Goal: Navigation & Orientation: Understand site structure

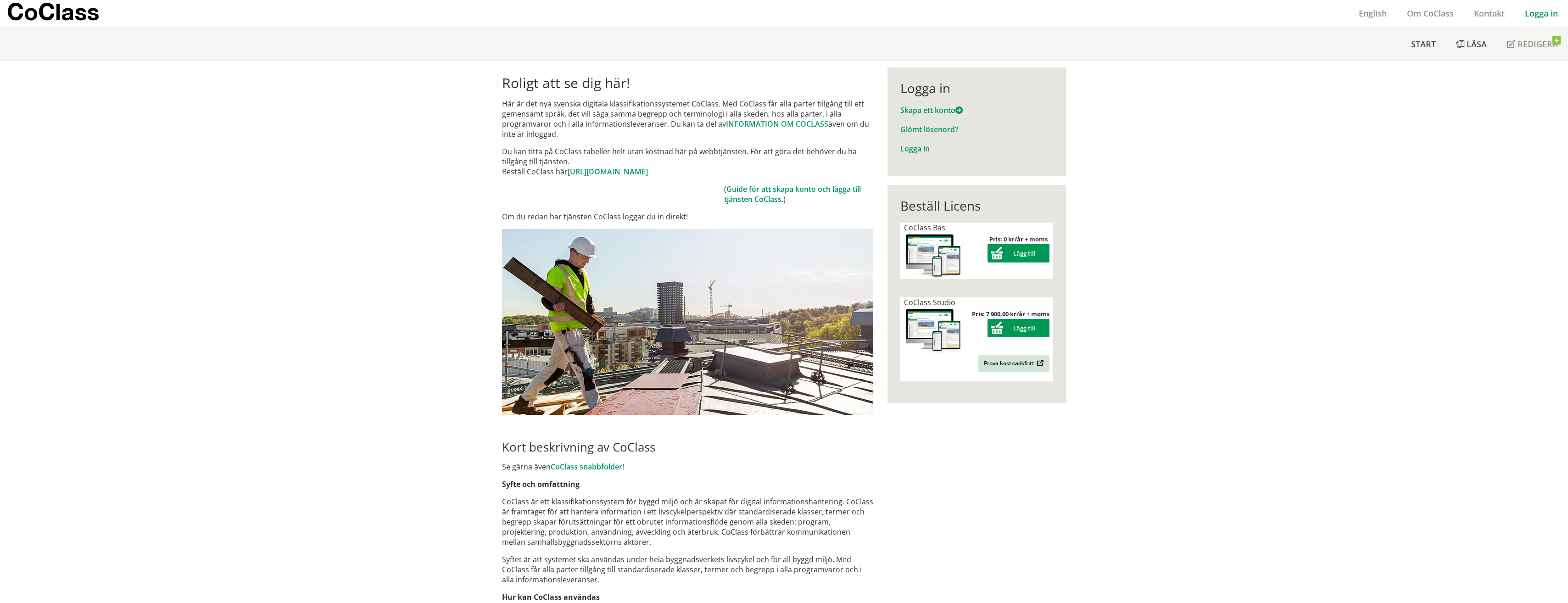
scroll to position [1, 0]
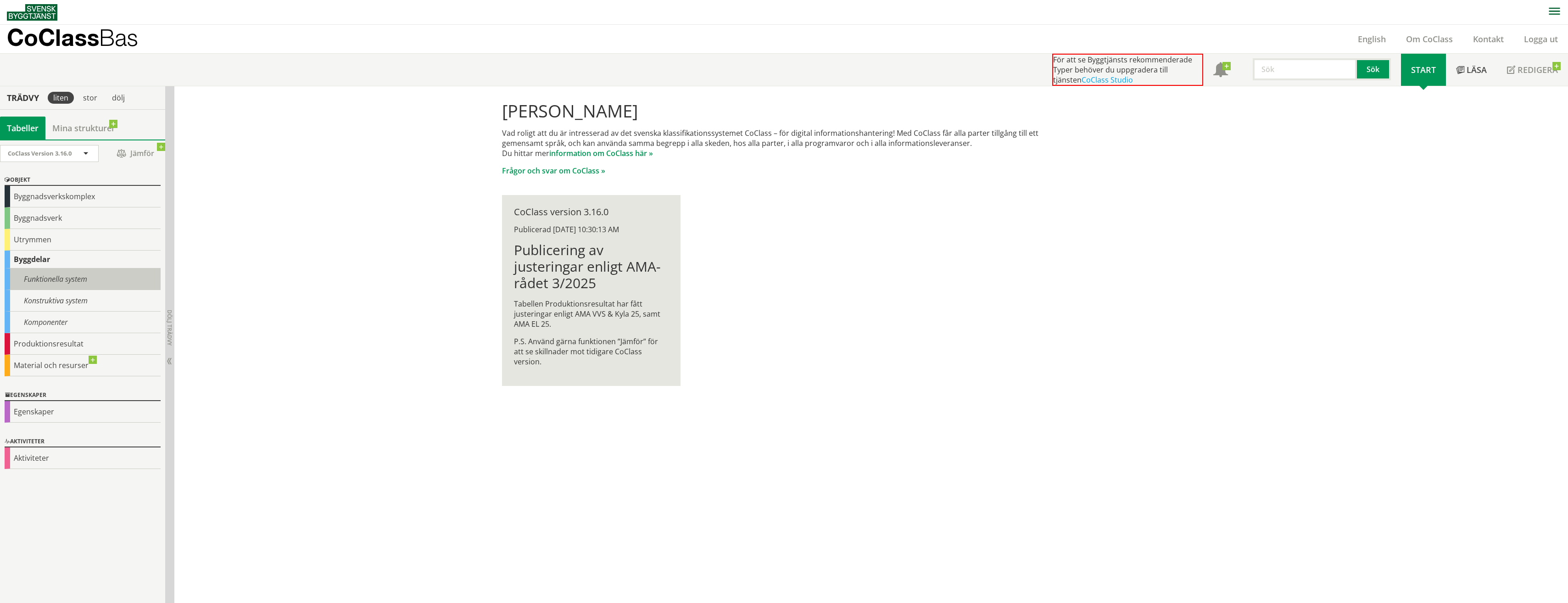
click at [61, 279] on div "Funktionella system" at bounding box center [82, 279] width 156 height 22
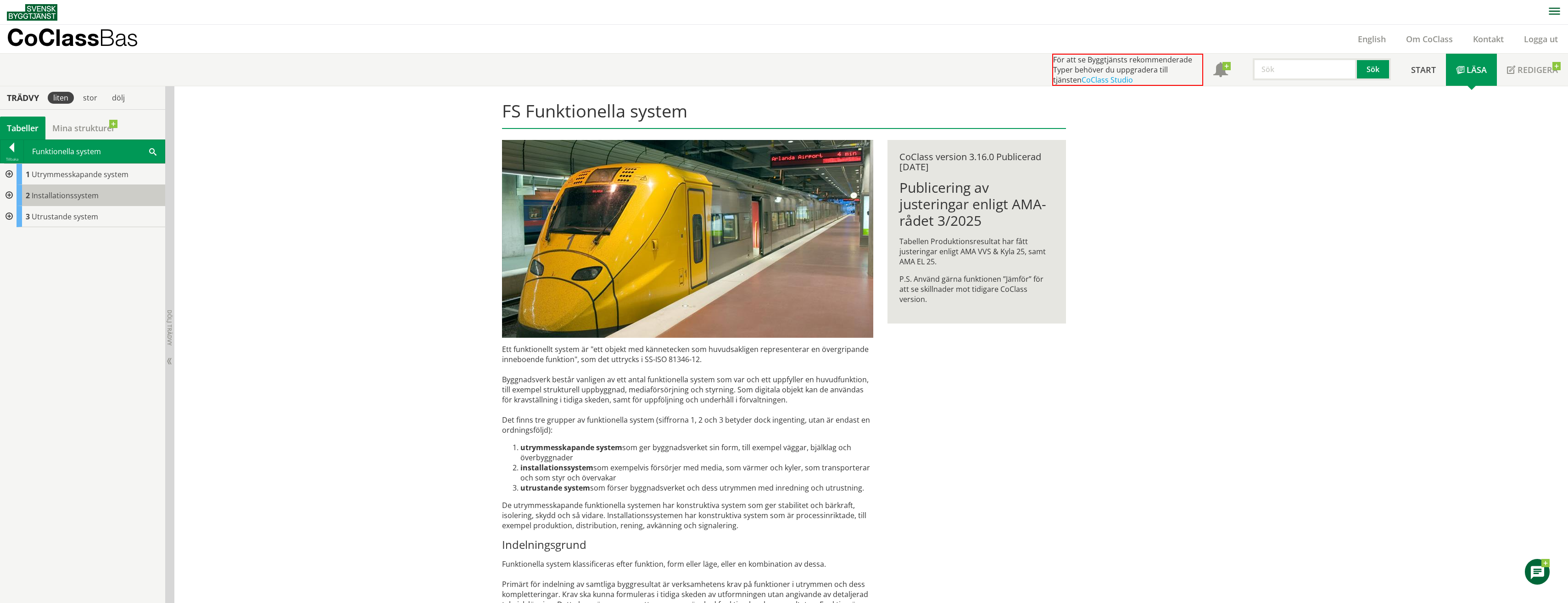
click at [70, 195] on span "Installationssystem" at bounding box center [65, 196] width 67 height 10
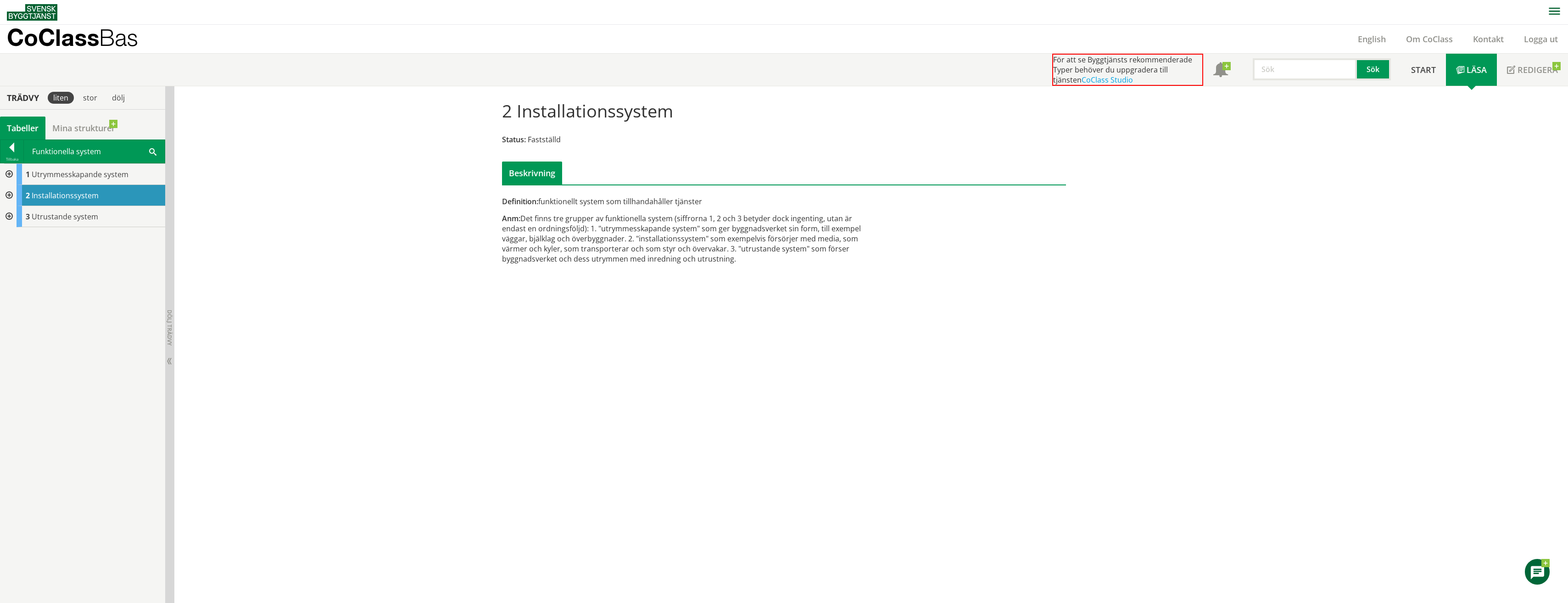
scroll to position [1, 0]
click at [8, 194] on div at bounding box center [8, 195] width 16 height 21
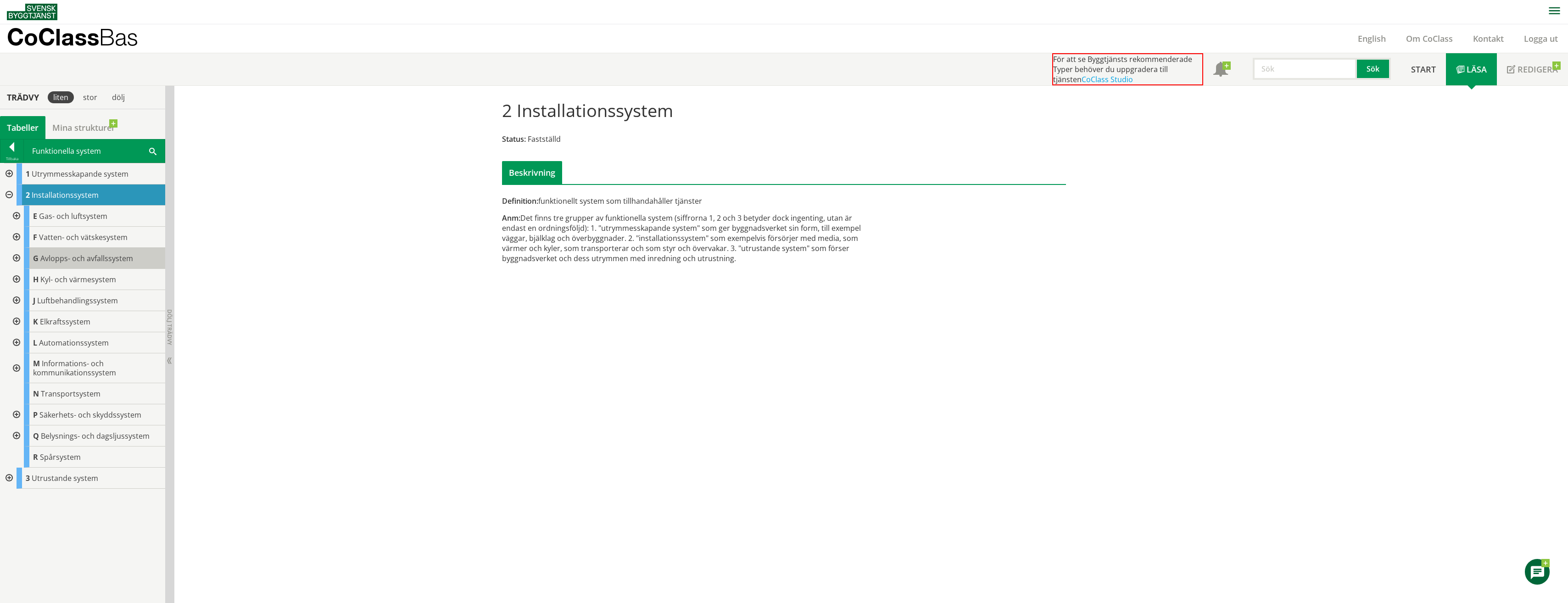
click at [90, 259] on span "Avlopps- och avfallssystem" at bounding box center [86, 259] width 93 height 10
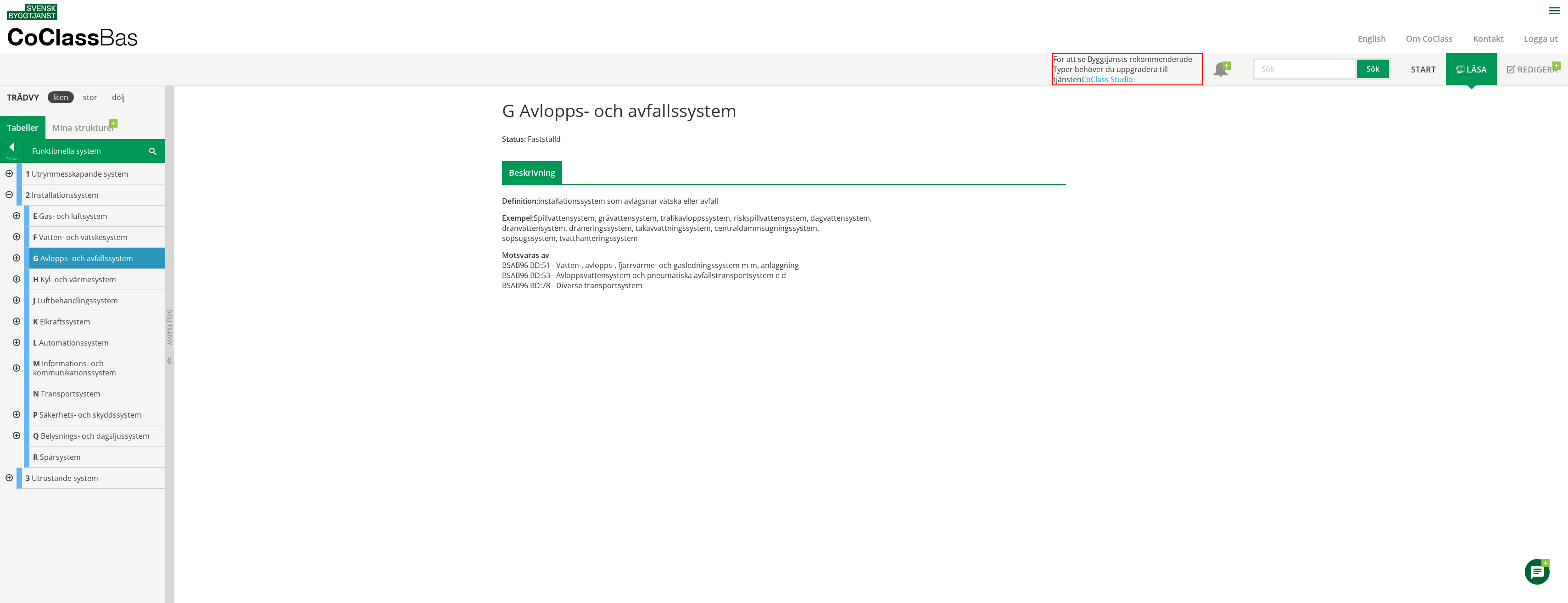
click at [18, 256] on div at bounding box center [15, 259] width 16 height 21
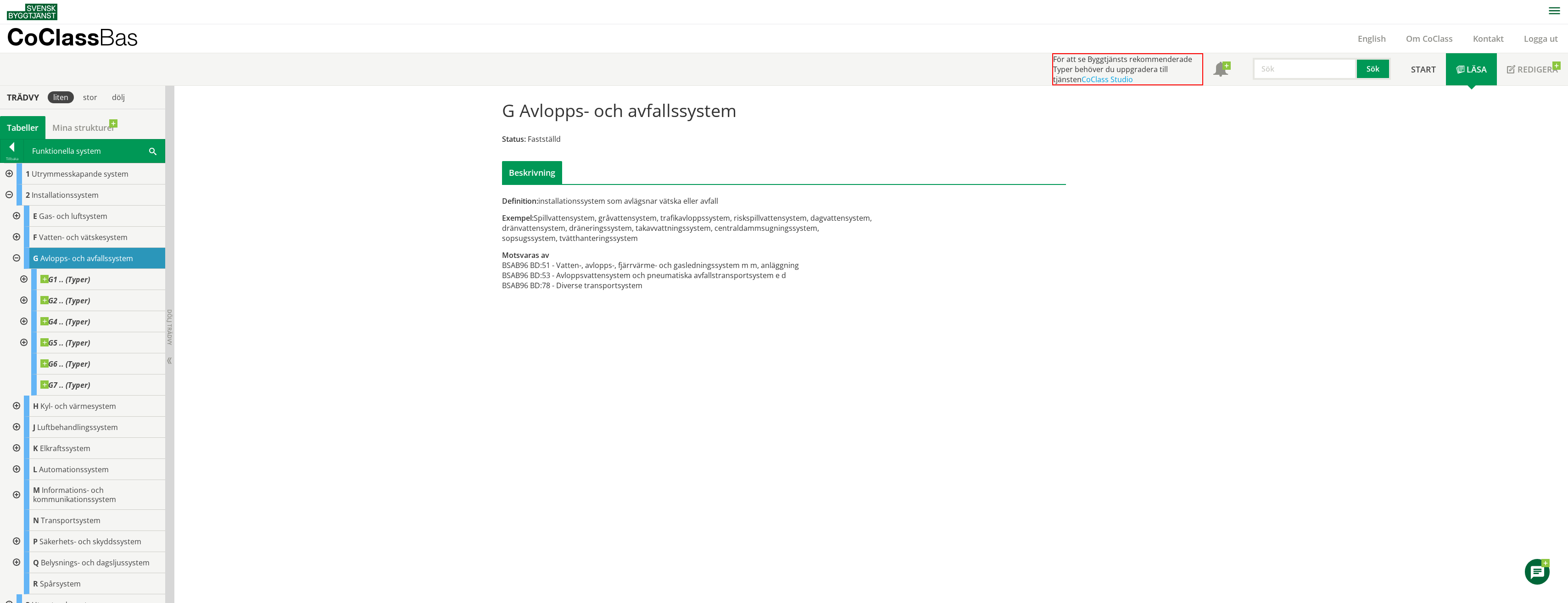
click at [22, 278] on div at bounding box center [23, 280] width 16 height 21
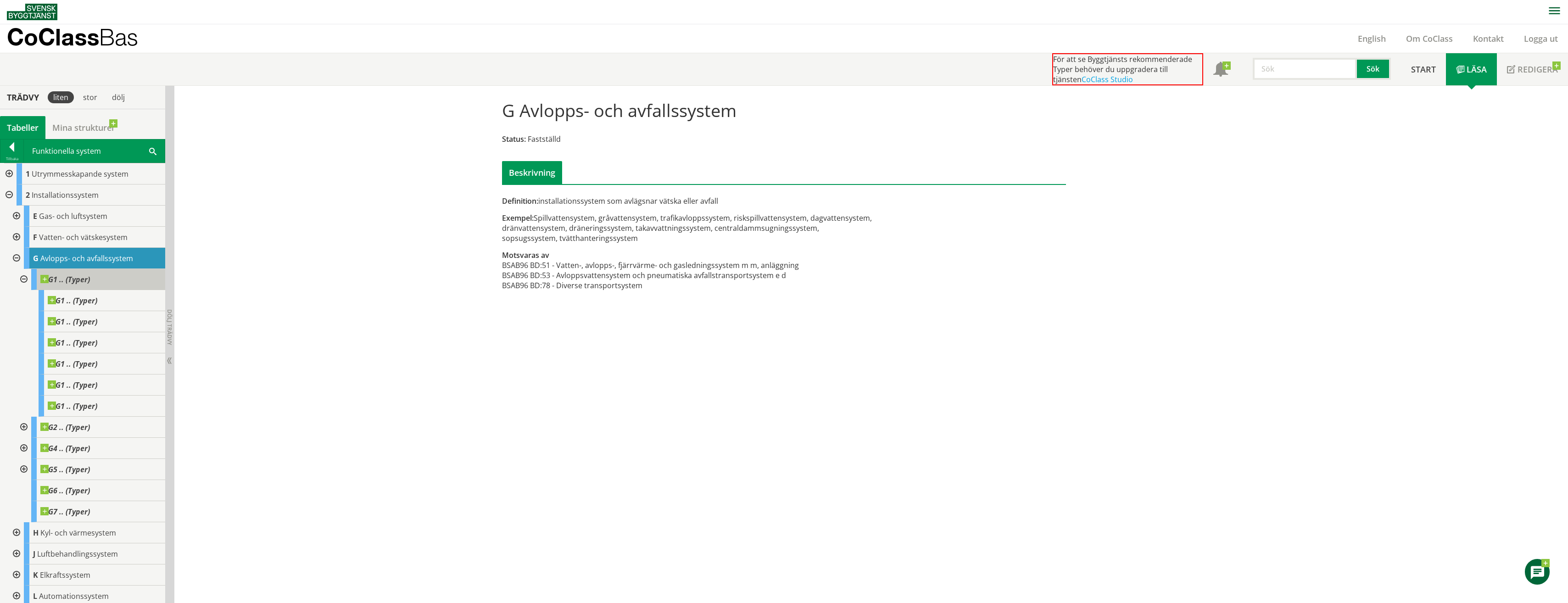
click at [90, 275] on span at bounding box center [90, 275] width 0 height 0
click at [86, 279] on span "G1 .. (Typer)" at bounding box center [65, 279] width 49 height 9
click at [6, 150] on div at bounding box center [12, 150] width 23 height 13
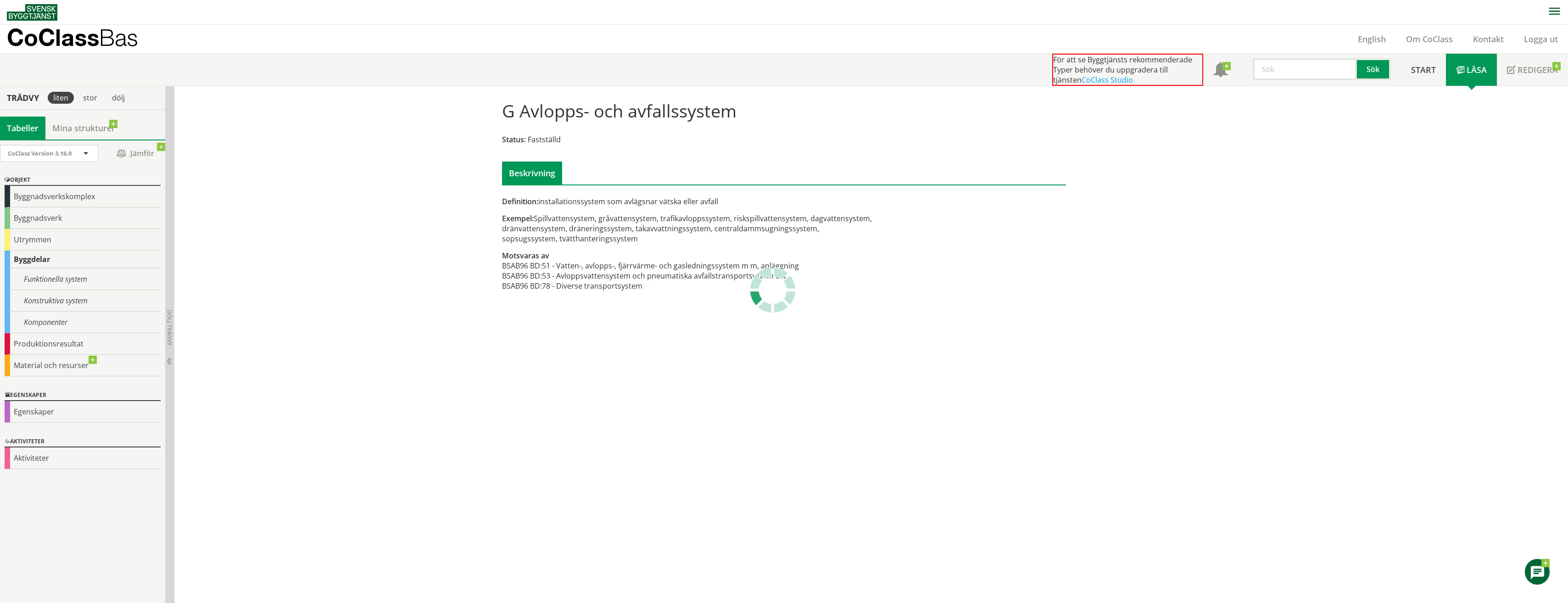
scroll to position [1, 0]
click at [90, 100] on div "stor" at bounding box center [90, 97] width 25 height 12
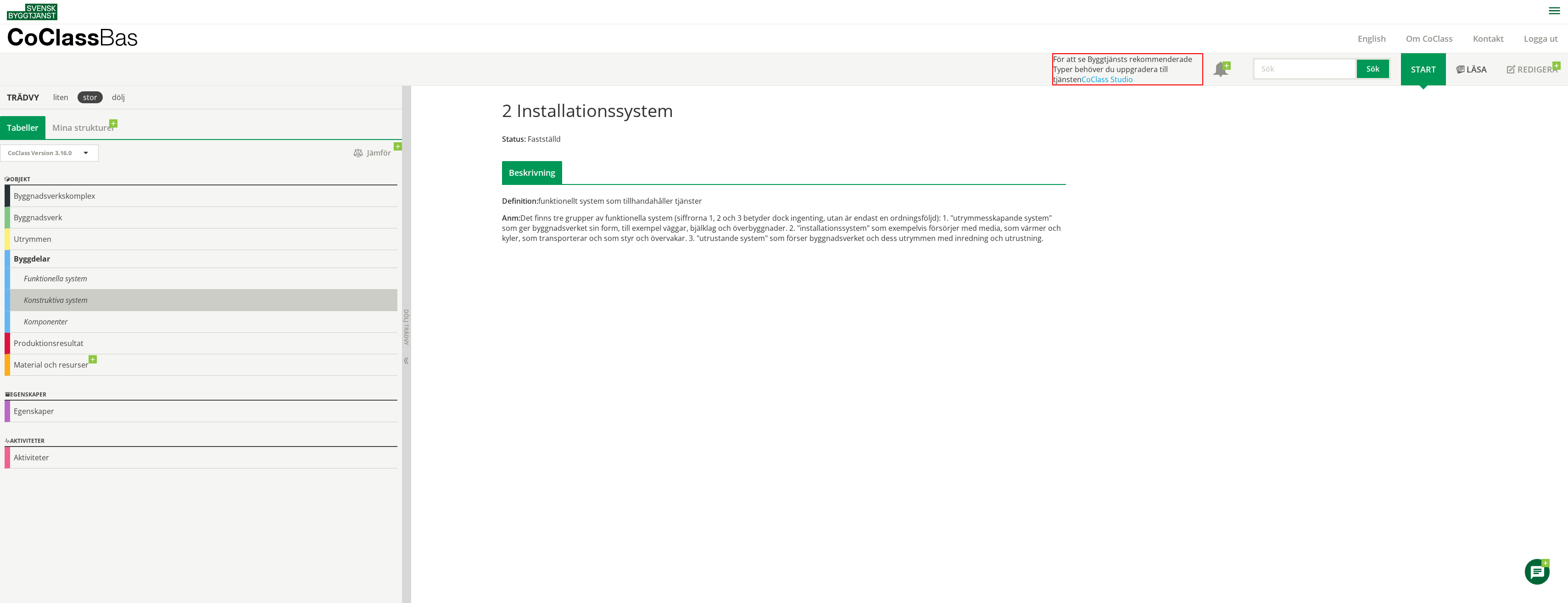
click at [85, 302] on div "Konstruktiva system" at bounding box center [201, 300] width 393 height 22
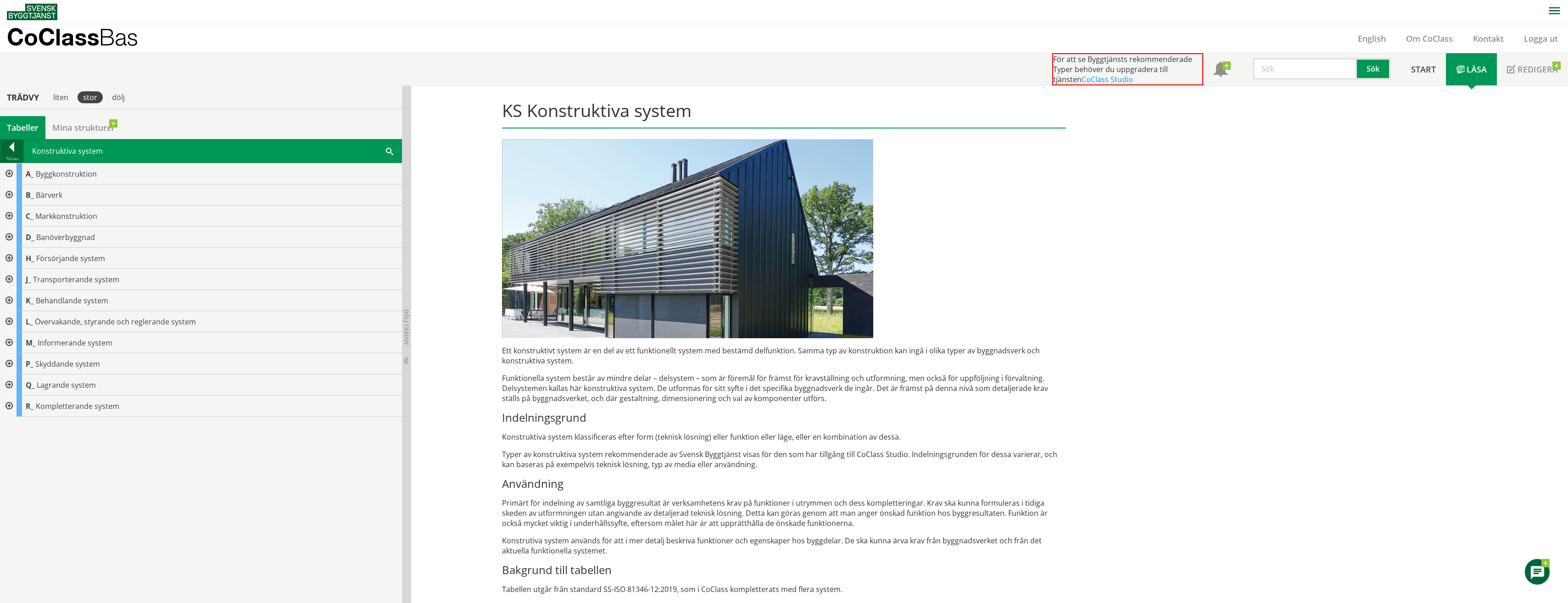
click at [13, 150] on div at bounding box center [12, 149] width 23 height 13
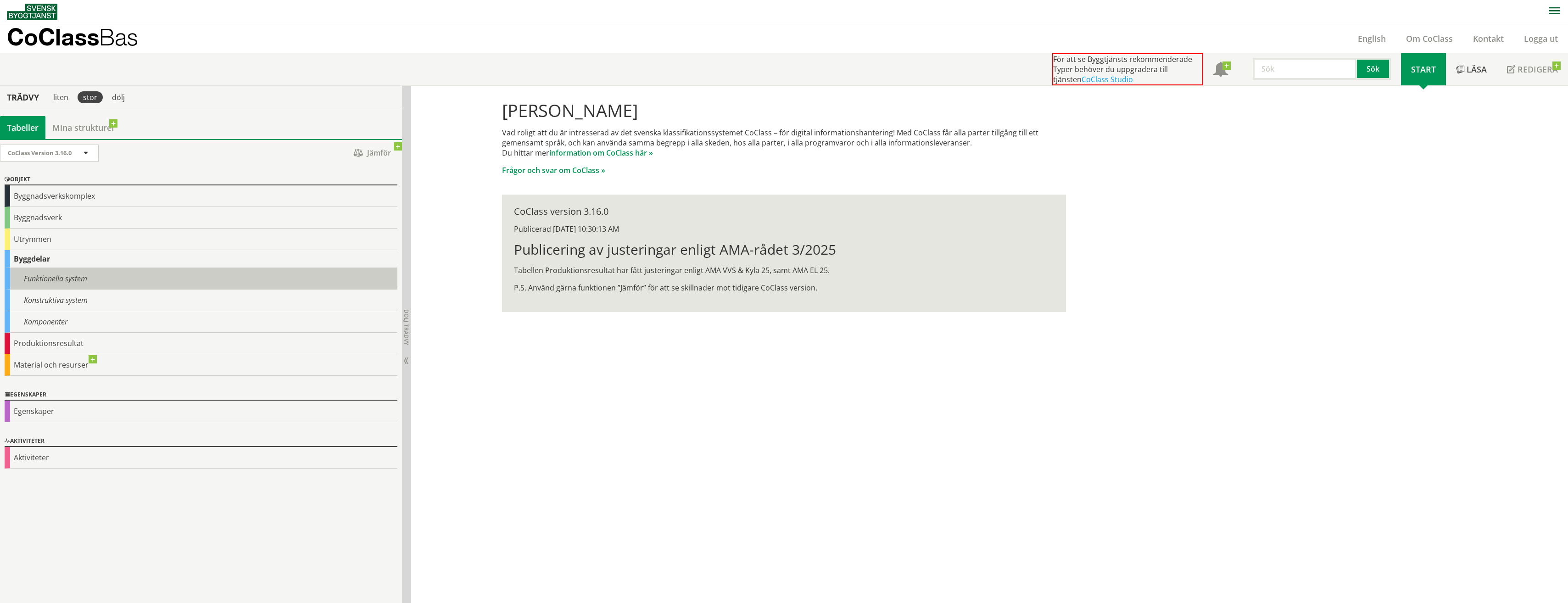
click at [53, 279] on div "Funktionella system" at bounding box center [201, 279] width 393 height 22
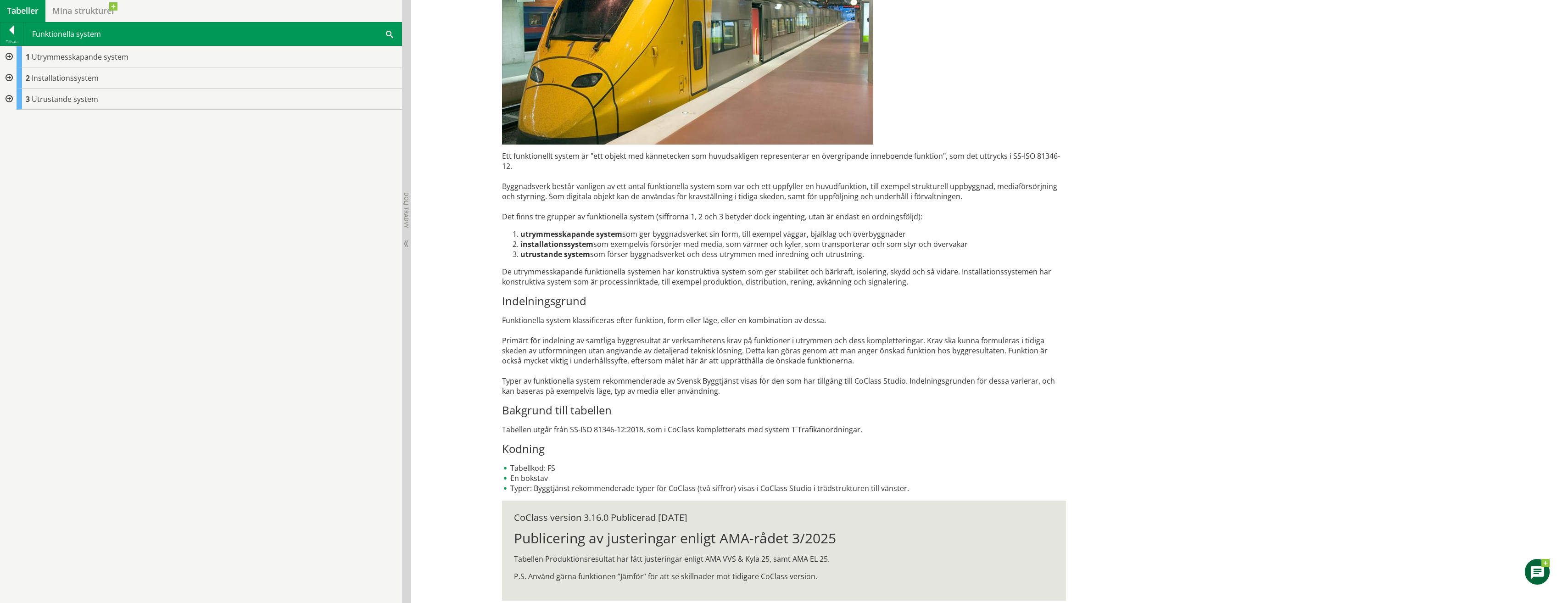
scroll to position [205, 0]
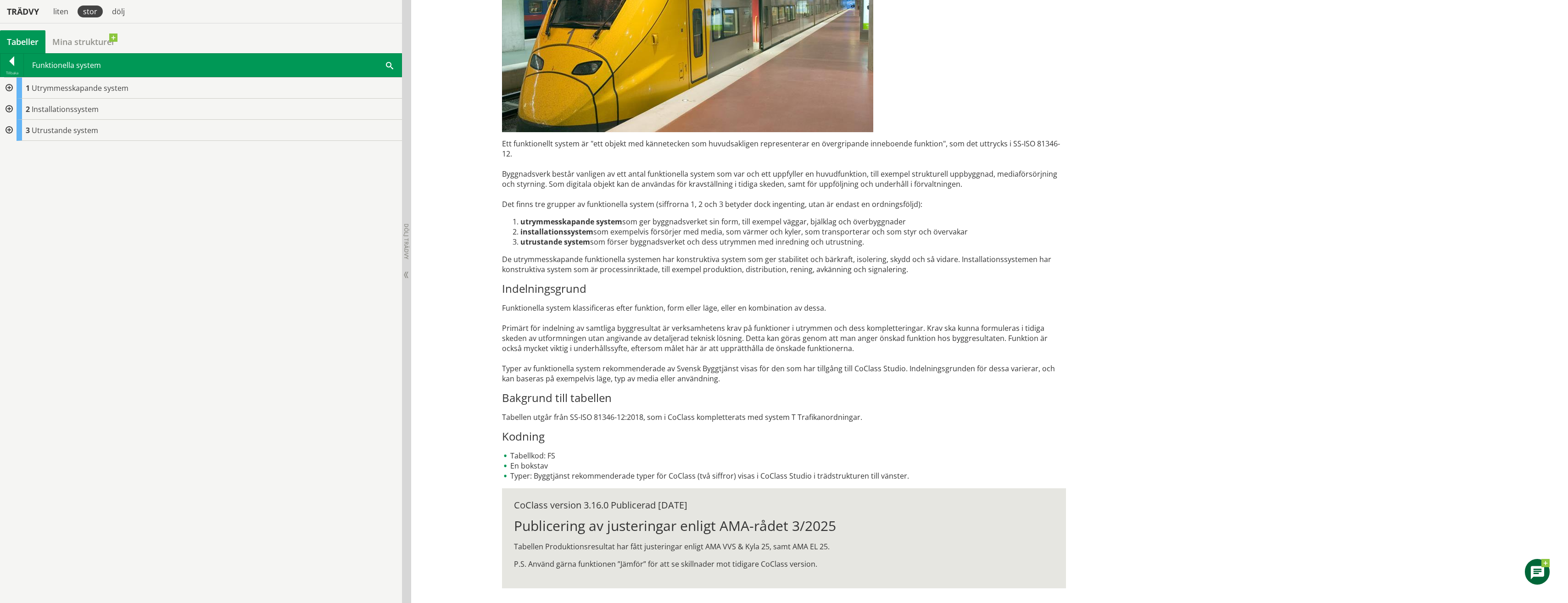
click at [7, 107] on div at bounding box center [8, 109] width 16 height 21
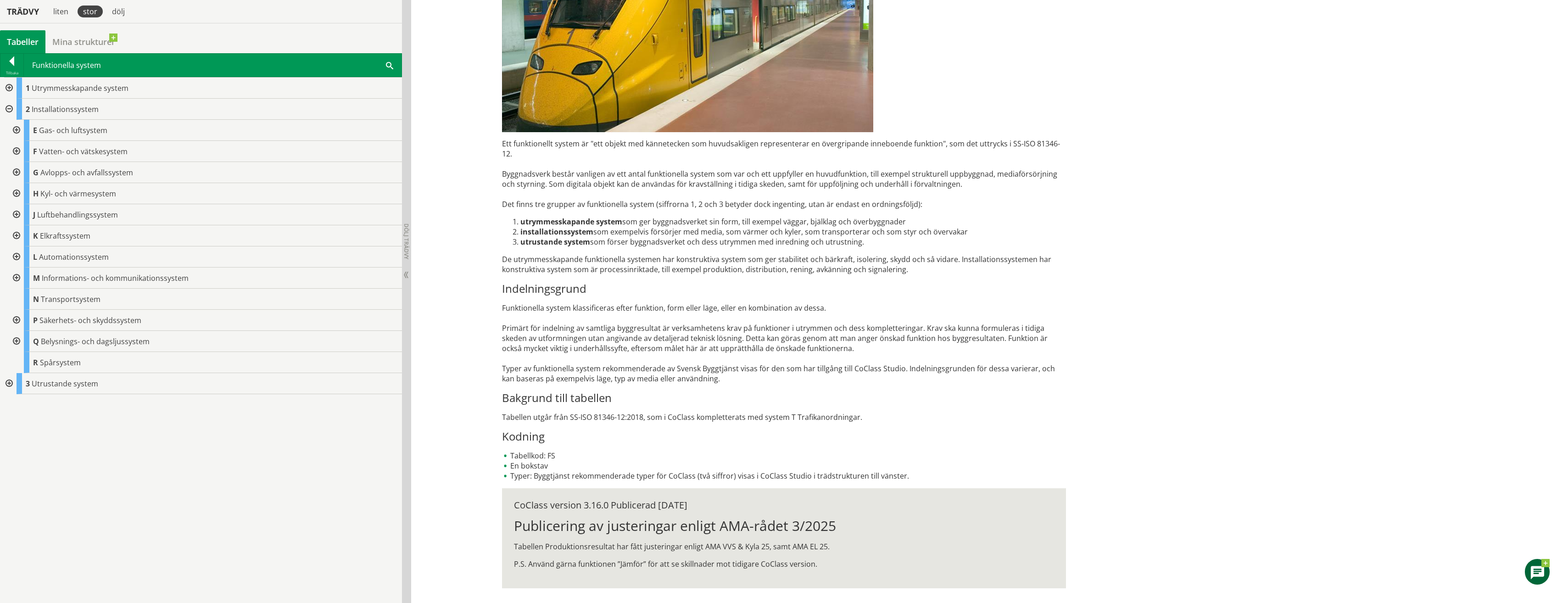
click at [16, 171] on div at bounding box center [15, 173] width 16 height 21
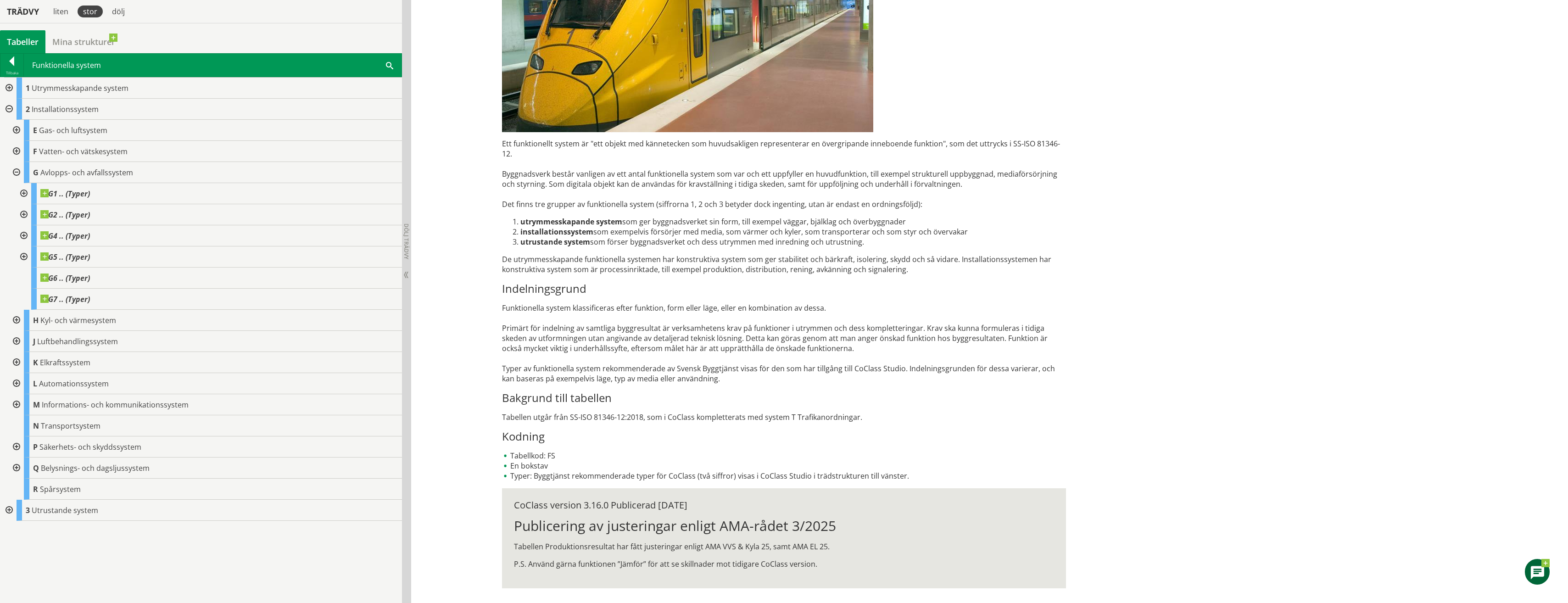
click at [25, 191] on div at bounding box center [23, 194] width 16 height 21
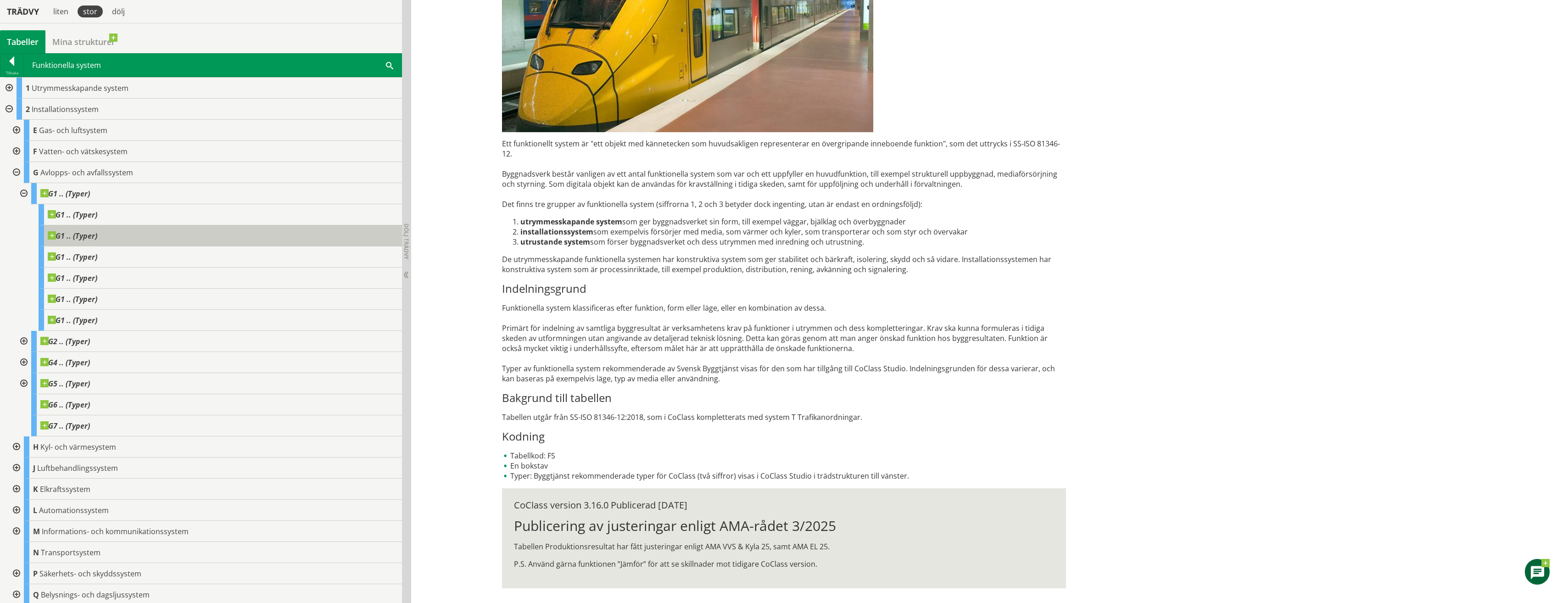
click at [80, 238] on span "G1 .. (Typer)" at bounding box center [72, 235] width 49 height 9
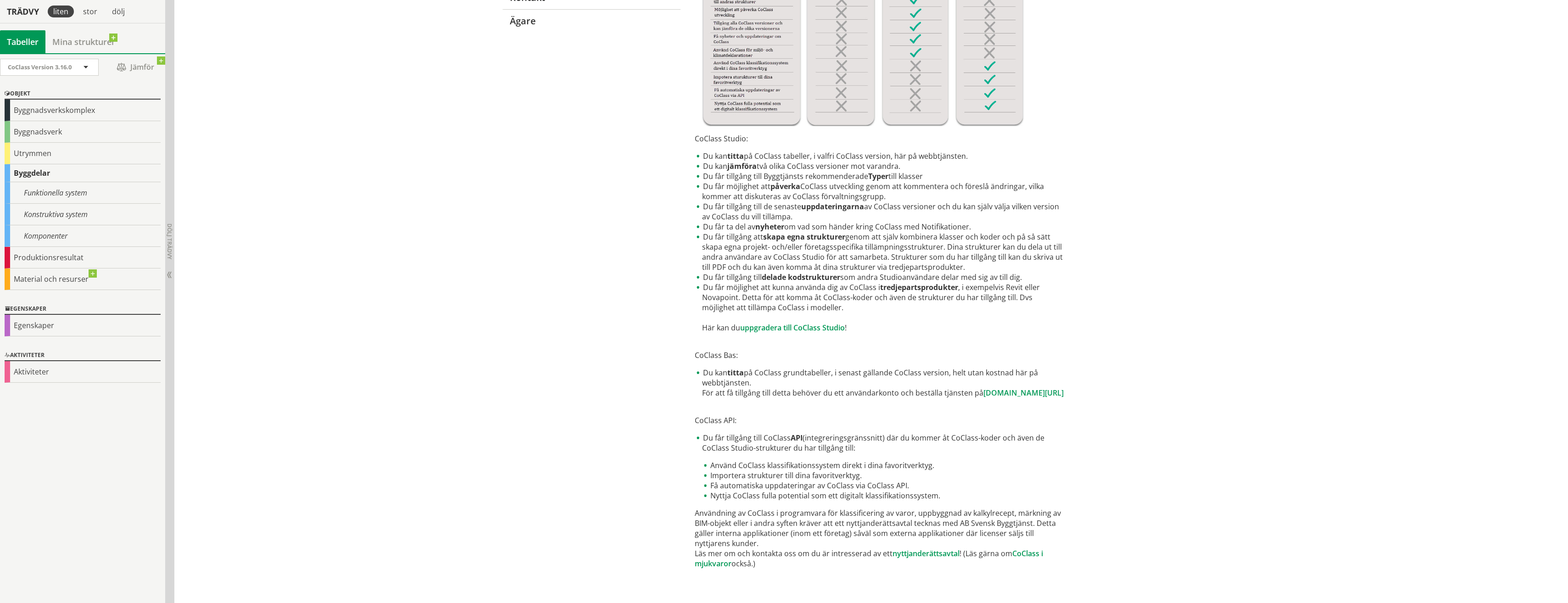
scroll to position [262, 0]
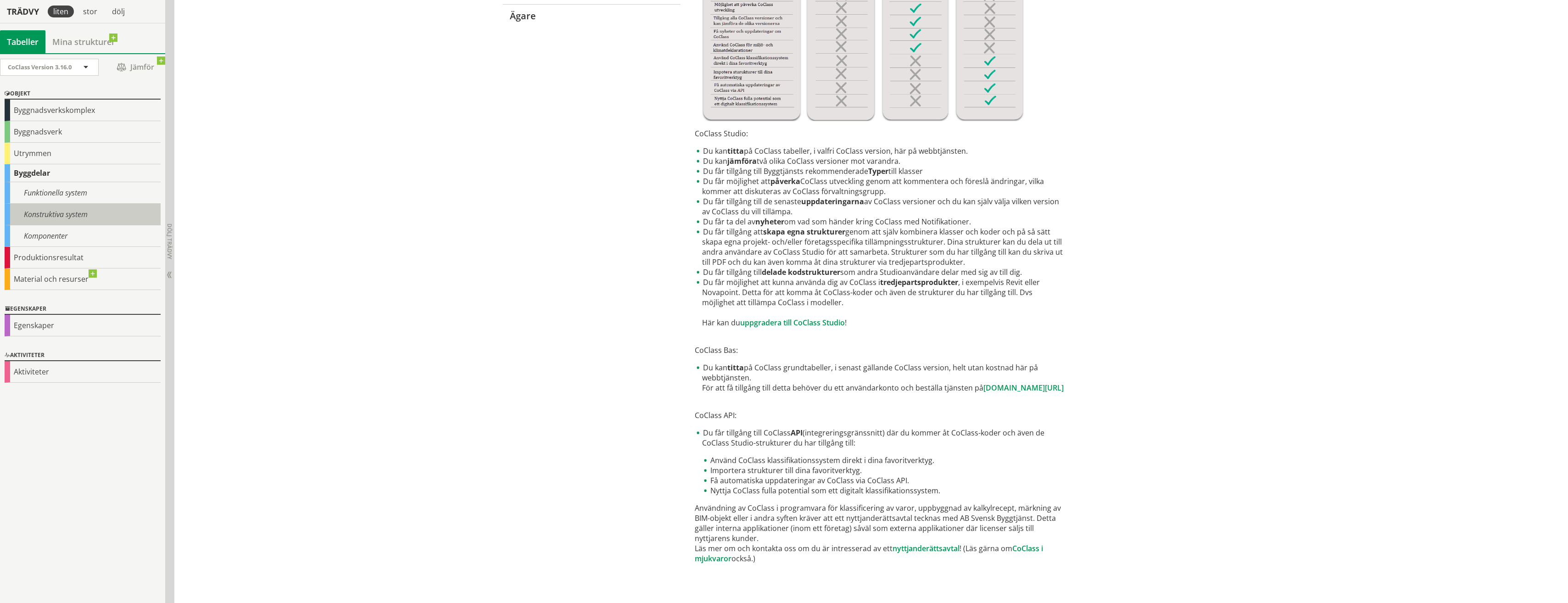
click at [72, 217] on div "Konstruktiva system" at bounding box center [82, 214] width 156 height 22
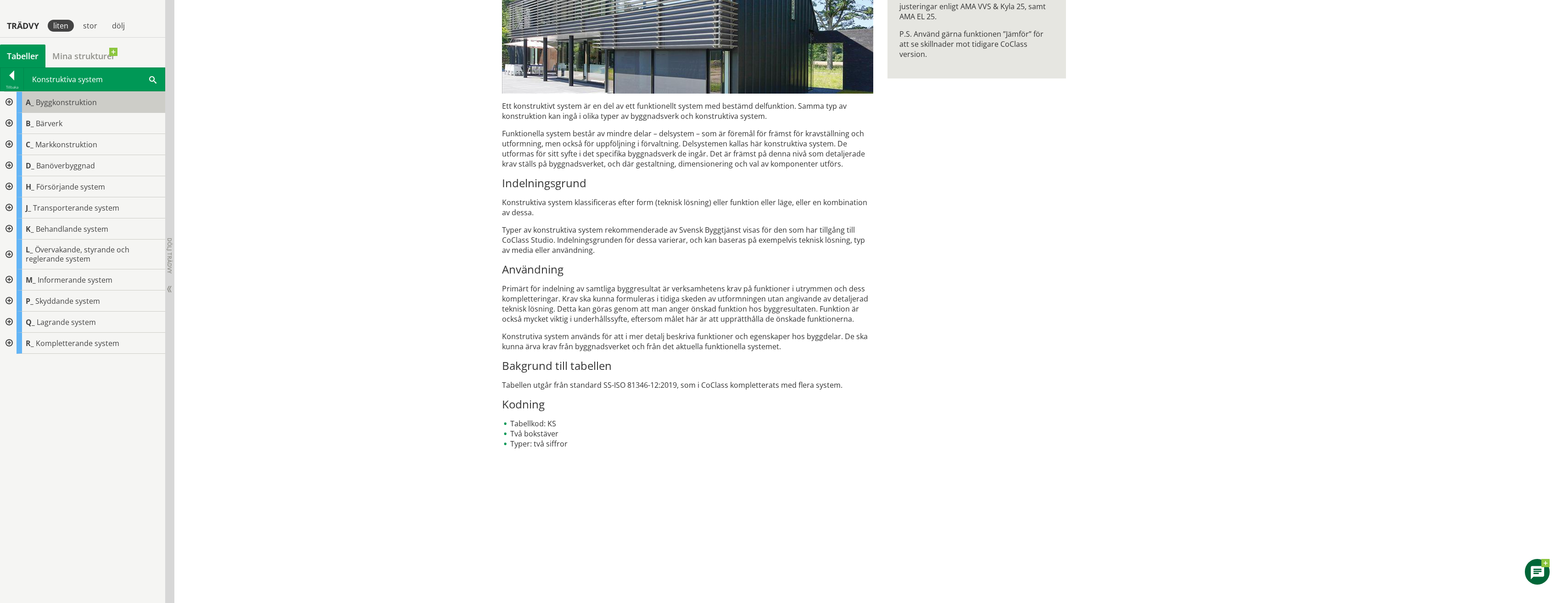
scroll to position [217, 0]
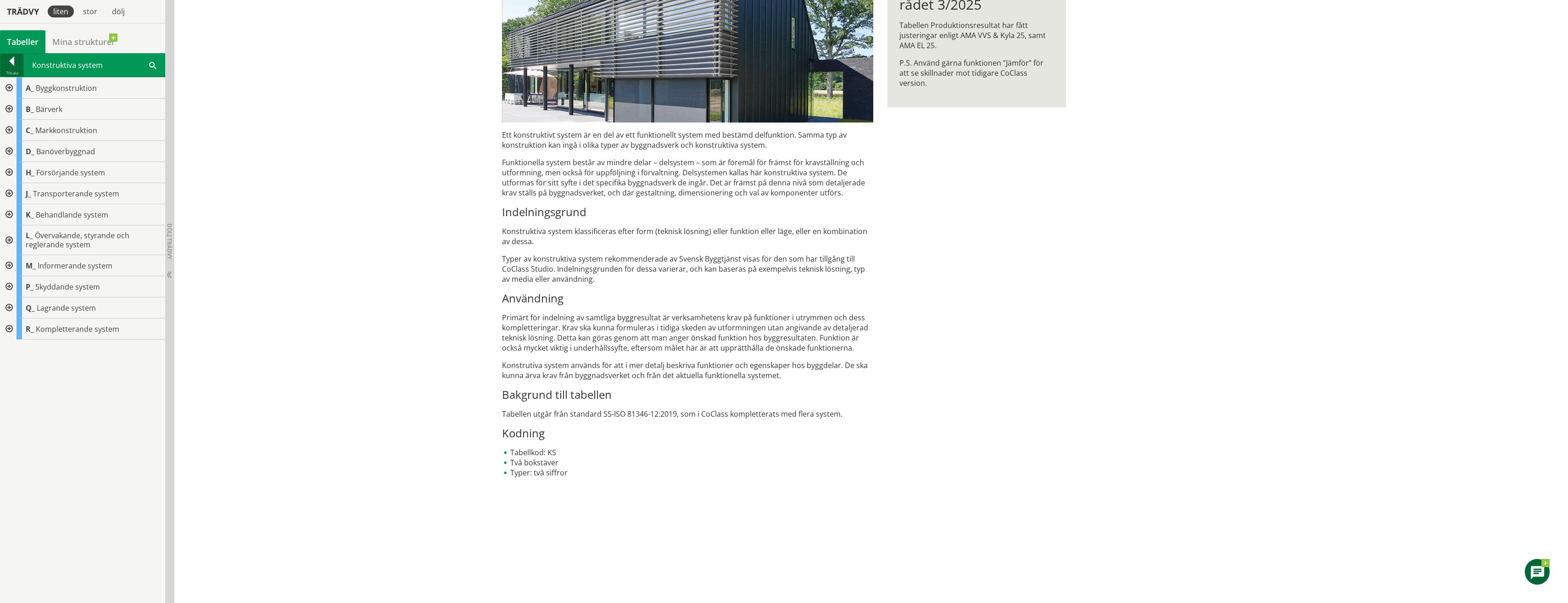
click at [9, 60] on div at bounding box center [12, 63] width 23 height 13
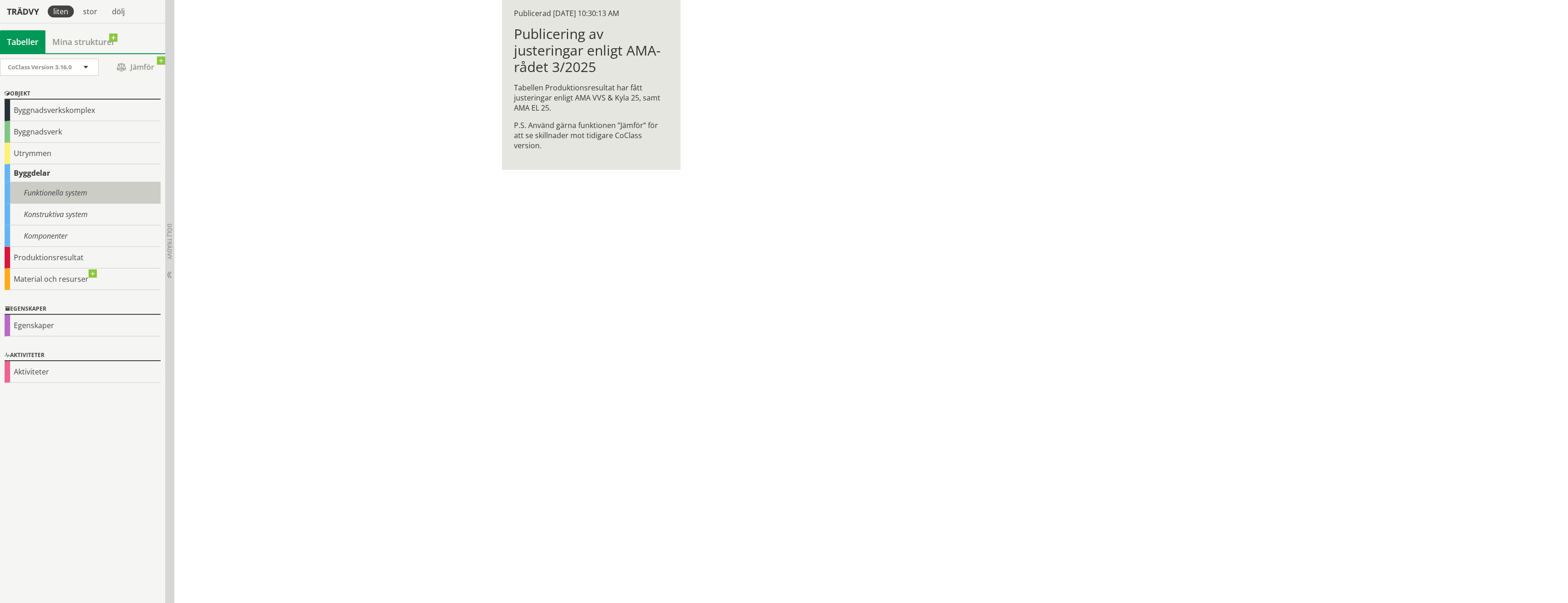
click at [61, 192] on div "Funktionella system" at bounding box center [82, 193] width 156 height 22
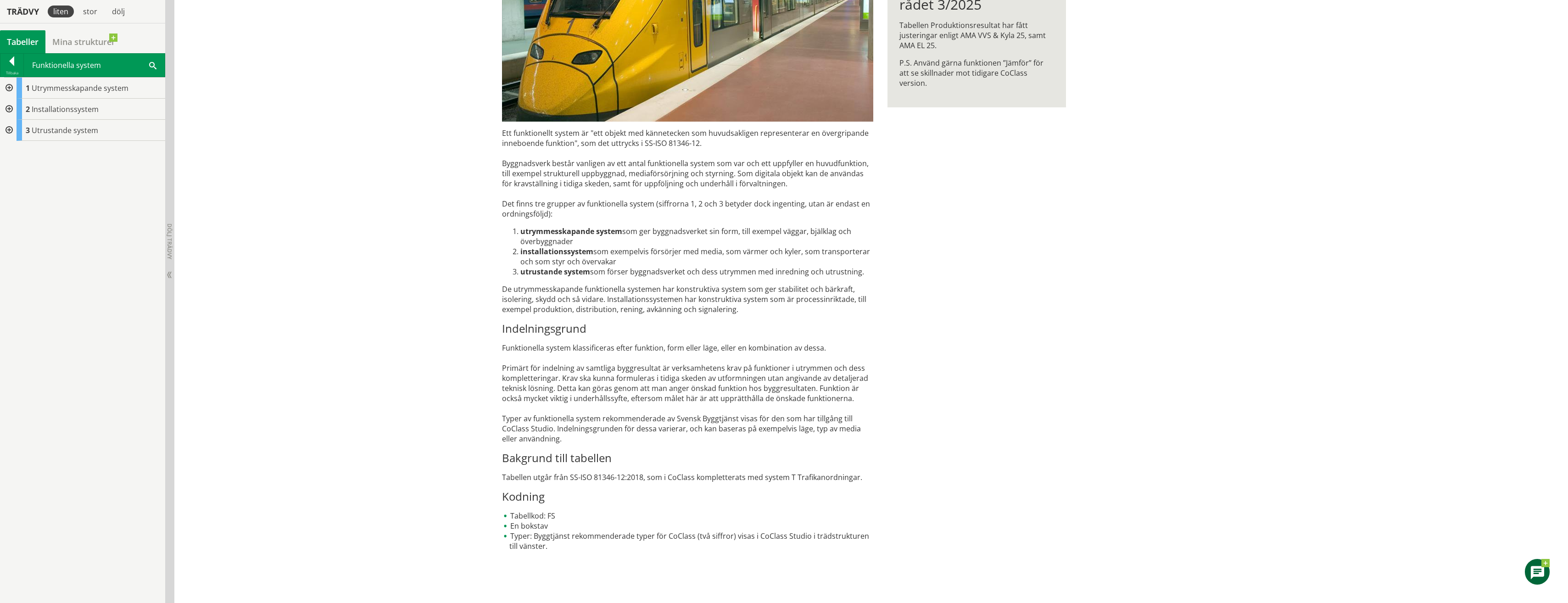
click at [9, 109] on div at bounding box center [8, 109] width 16 height 21
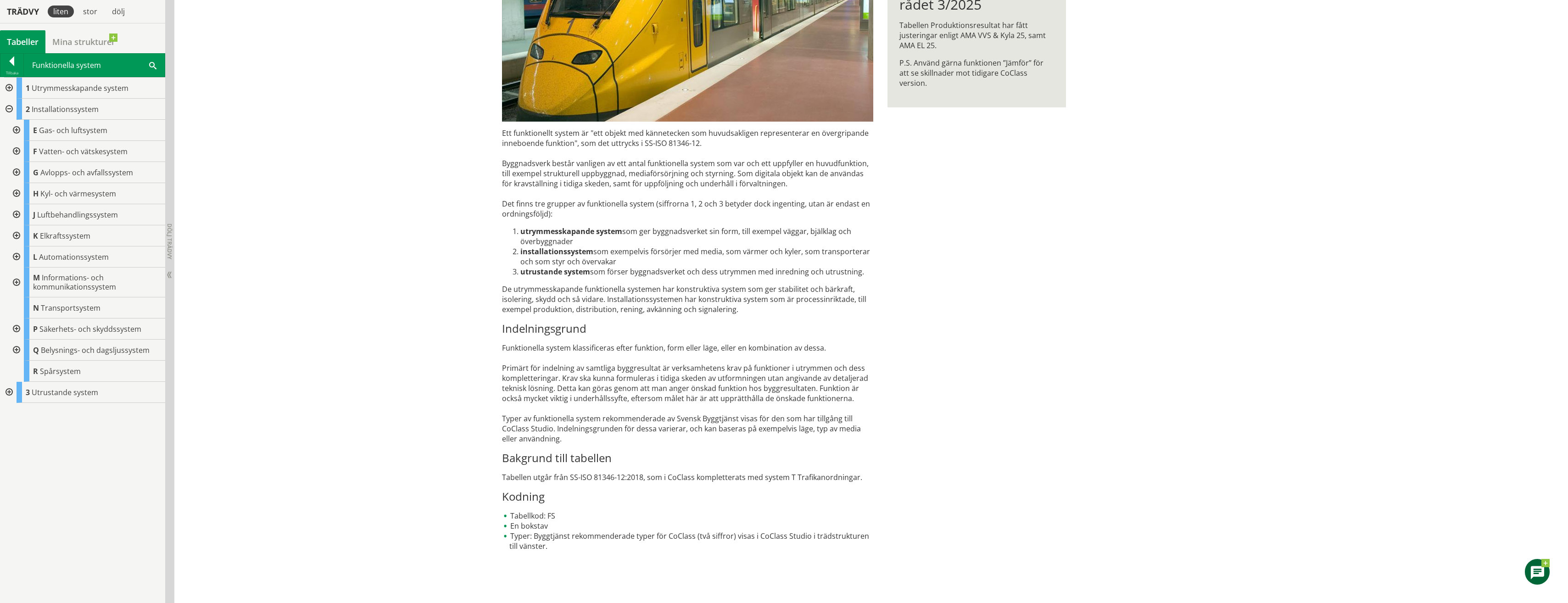
click at [16, 171] on div at bounding box center [15, 173] width 16 height 21
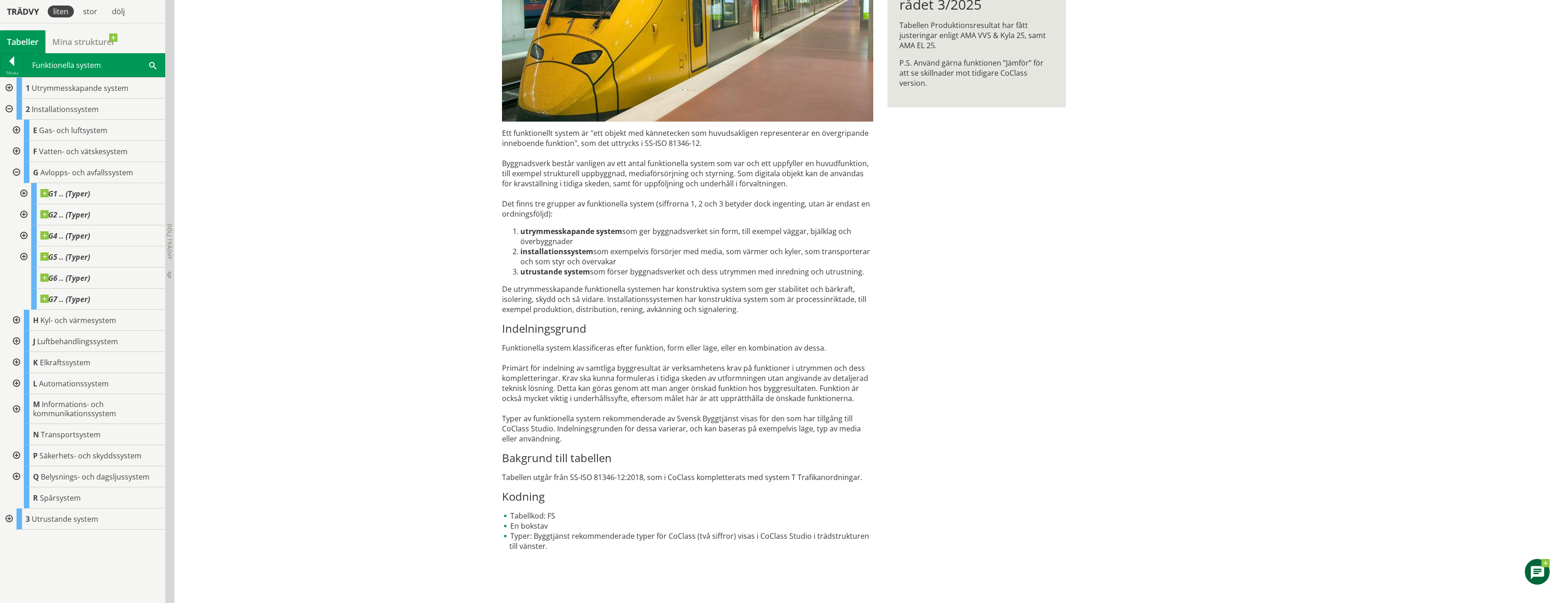
click at [18, 150] on div at bounding box center [15, 151] width 16 height 21
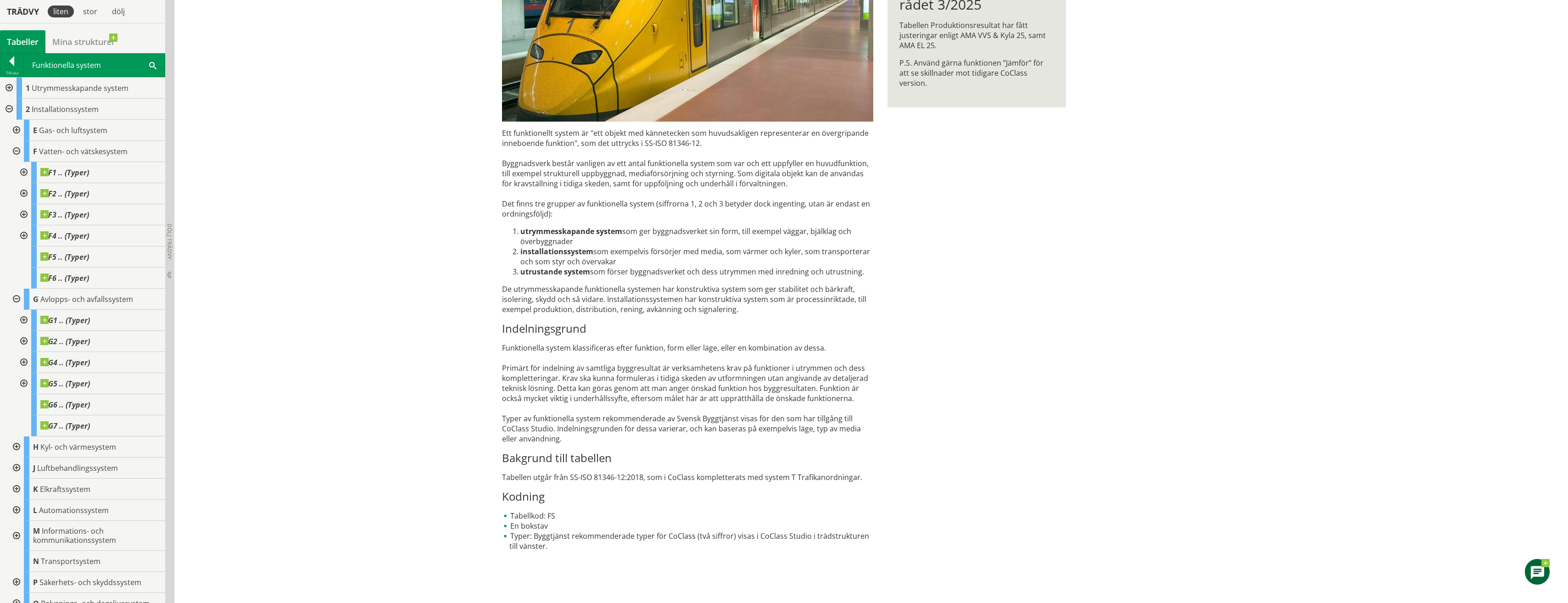
click at [23, 171] on div at bounding box center [23, 173] width 16 height 21
